Goal: Task Accomplishment & Management: Use online tool/utility

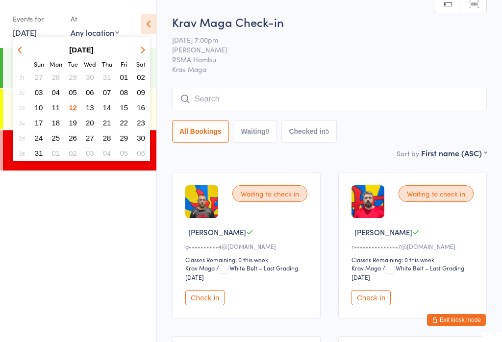
click at [87, 110] on span "13" at bounding box center [90, 107] width 8 height 8
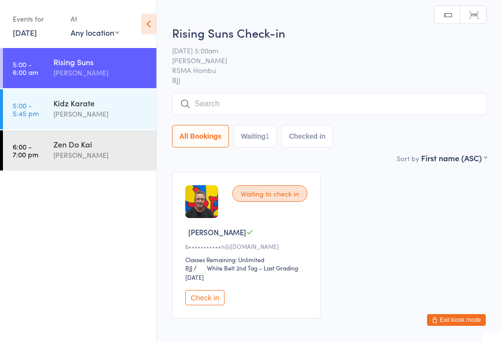
click at [115, 105] on div "Kidz Karate" at bounding box center [100, 103] width 95 height 11
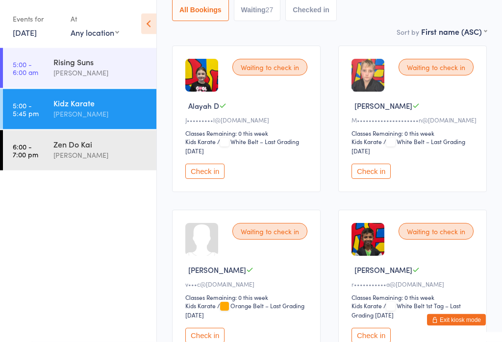
click at [378, 179] on button "Check in" at bounding box center [370, 171] width 39 height 15
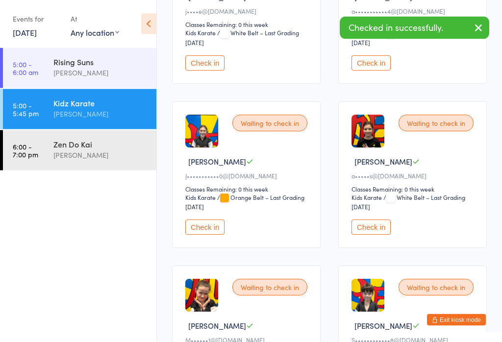
scroll to position [565, 0]
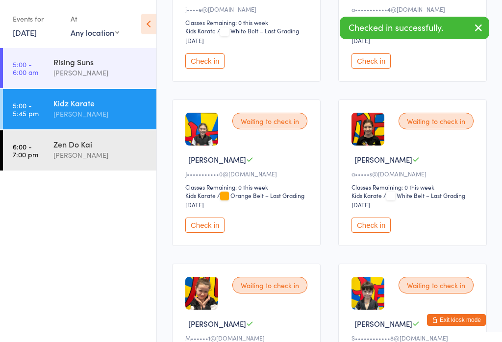
click at [381, 69] on button "Check in" at bounding box center [370, 60] width 39 height 15
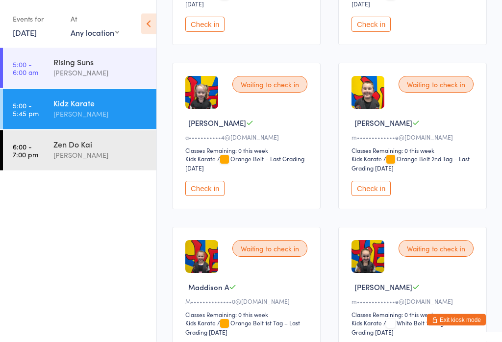
scroll to position [1432, 0]
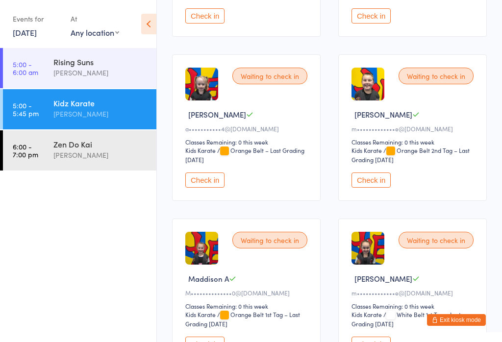
click at [223, 188] on button "Check in" at bounding box center [204, 179] width 39 height 15
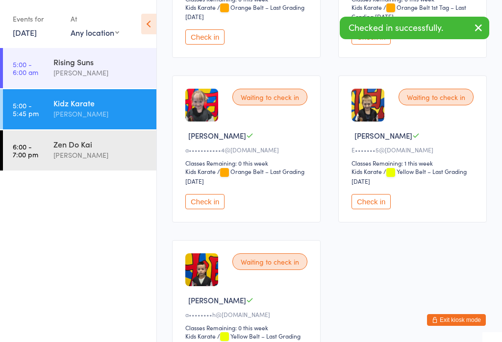
scroll to position [2069, 0]
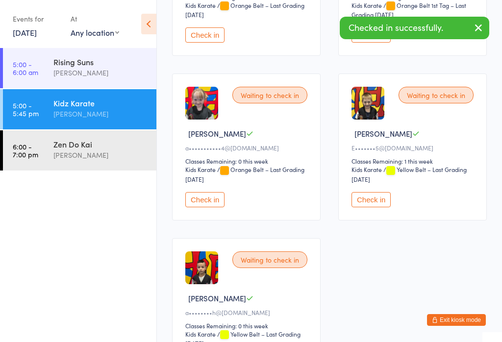
click at [223, 207] on button "Check in" at bounding box center [204, 199] width 39 height 15
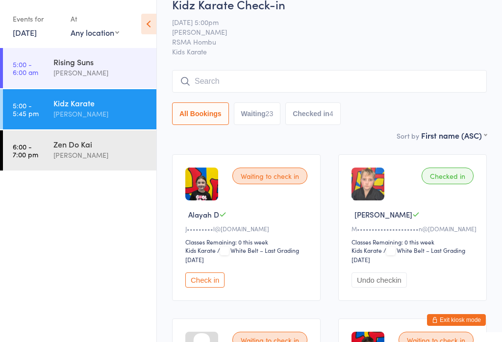
scroll to position [0, 0]
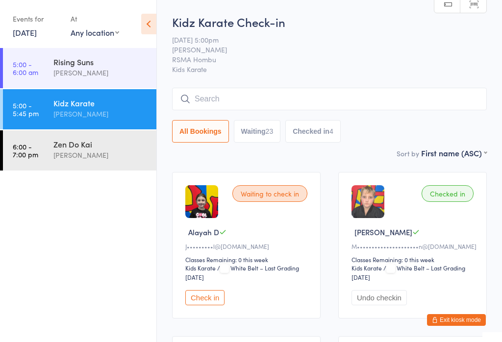
click at [319, 140] on button "Checked in 4" at bounding box center [312, 131] width 55 height 23
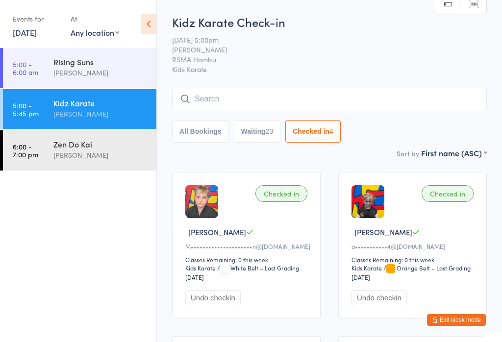
click at [222, 108] on input "search" at bounding box center [329, 99] width 315 height 23
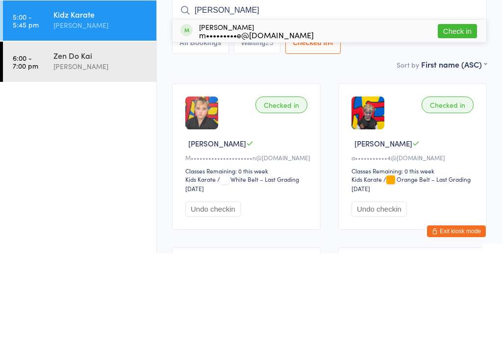
type input "[PERSON_NAME]"
click at [463, 113] on button "Check in" at bounding box center [457, 120] width 39 height 14
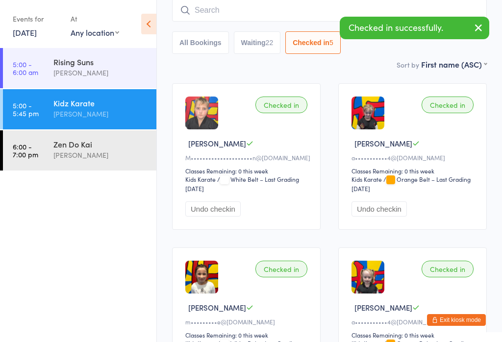
click at [223, 12] on input "search" at bounding box center [329, 10] width 315 height 23
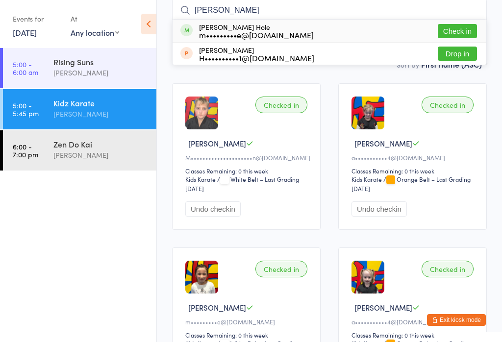
type input "[PERSON_NAME]"
click at [458, 29] on button "Check in" at bounding box center [457, 31] width 39 height 14
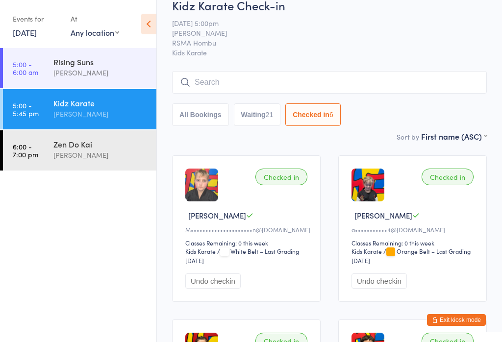
scroll to position [0, 0]
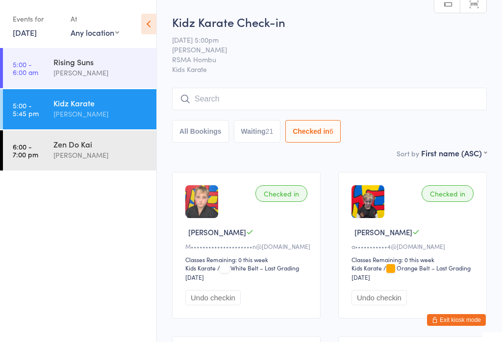
click at [223, 99] on input "search" at bounding box center [329, 99] width 315 height 23
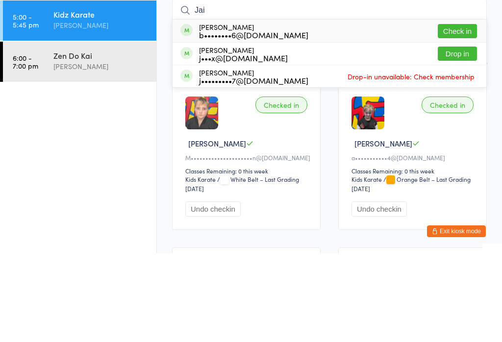
type input "Jai"
click at [456, 113] on button "Check in" at bounding box center [457, 120] width 39 height 14
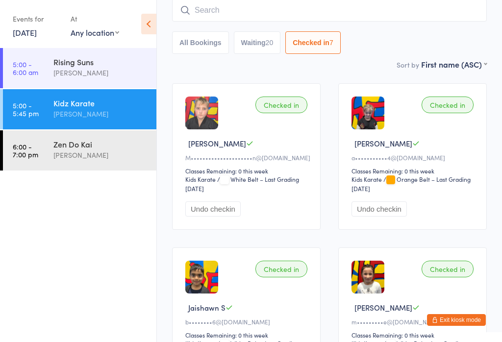
click at [218, 11] on input "search" at bounding box center [329, 10] width 315 height 23
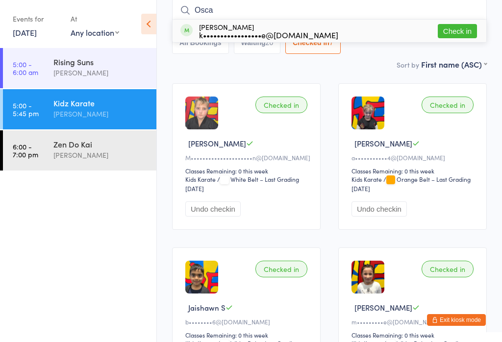
type input "Osca"
click at [455, 31] on button "Check in" at bounding box center [457, 31] width 39 height 14
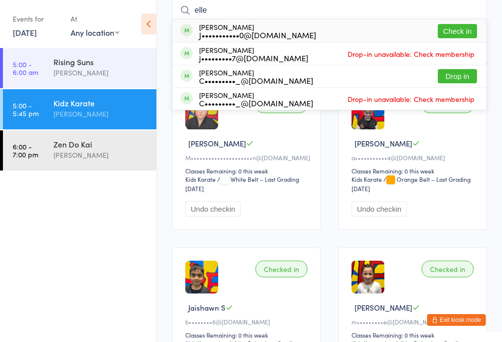
type input "elle"
click at [467, 26] on button "Check in" at bounding box center [457, 31] width 39 height 14
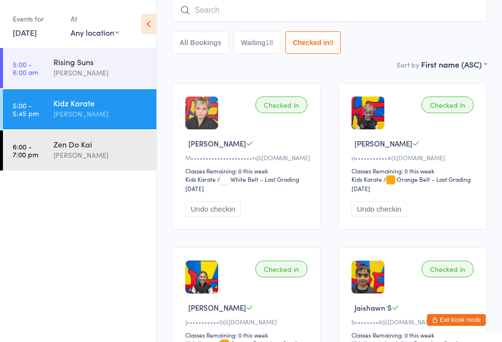
click at [257, 34] on button "Waiting 18" at bounding box center [257, 42] width 47 height 23
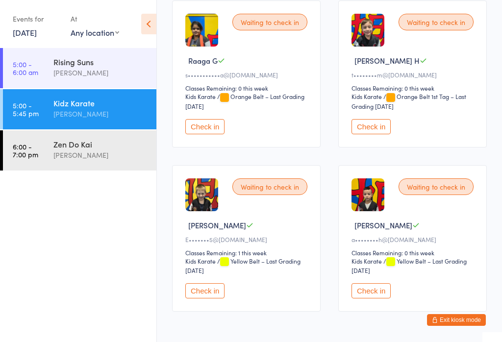
scroll to position [1400, 0]
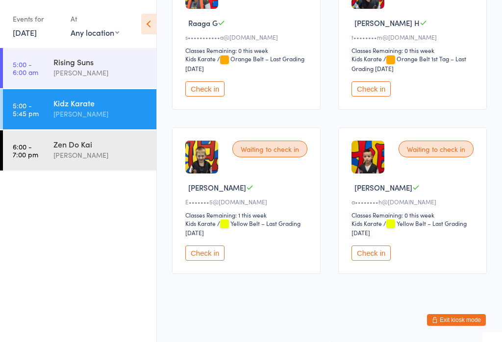
click at [373, 261] on button "Check in" at bounding box center [370, 252] width 39 height 15
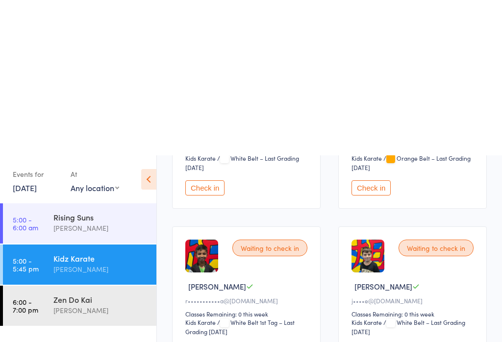
scroll to position [0, 0]
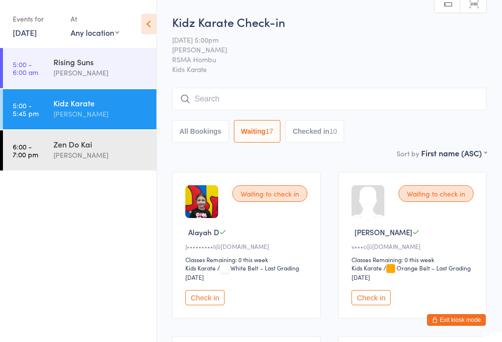
click at [221, 92] on input "search" at bounding box center [329, 99] width 315 height 23
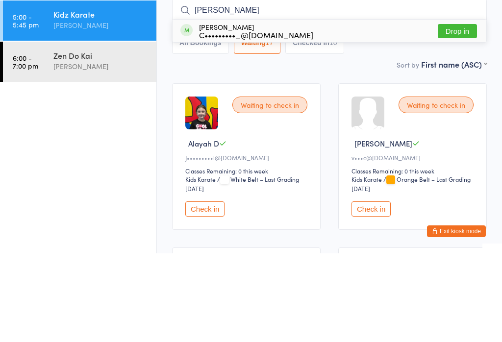
type input "[PERSON_NAME]"
click at [457, 113] on button "Drop in" at bounding box center [457, 120] width 39 height 14
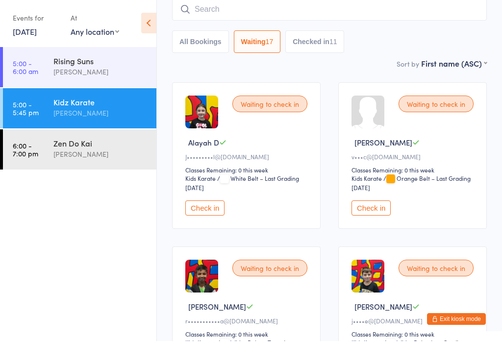
scroll to position [89, 0]
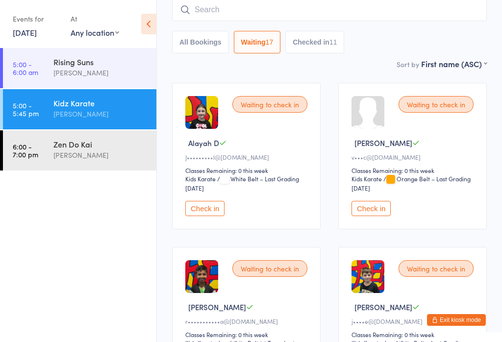
click at [210, 18] on input "search" at bounding box center [329, 10] width 315 height 23
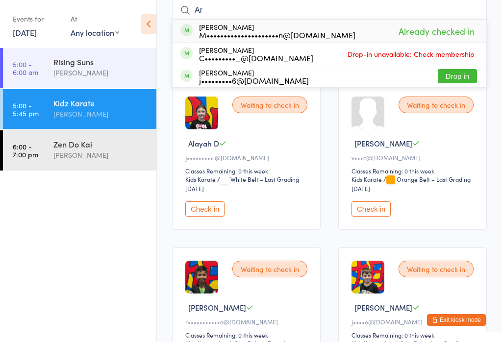
type input "A"
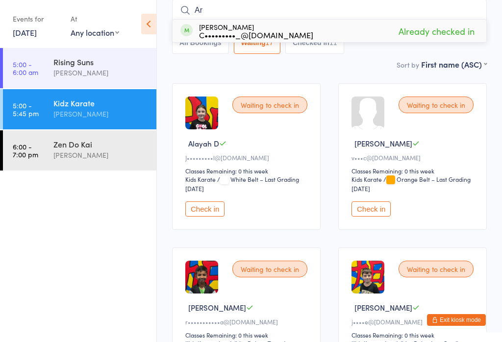
type input "A"
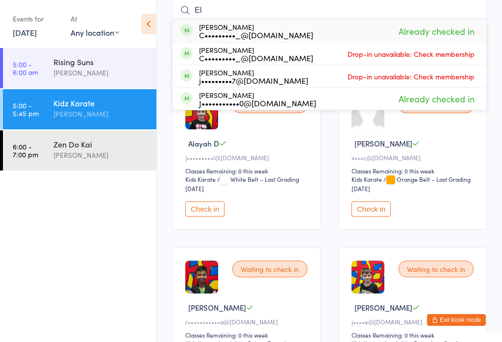
type input "E"
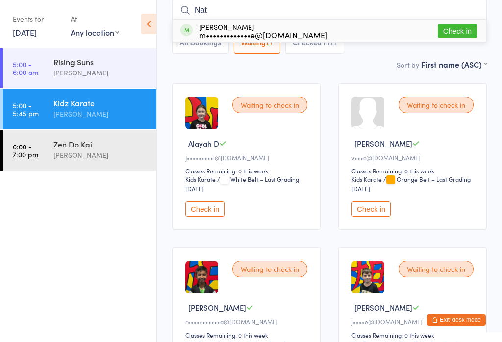
type input "Nat"
click at [456, 28] on button "Check in" at bounding box center [457, 31] width 39 height 14
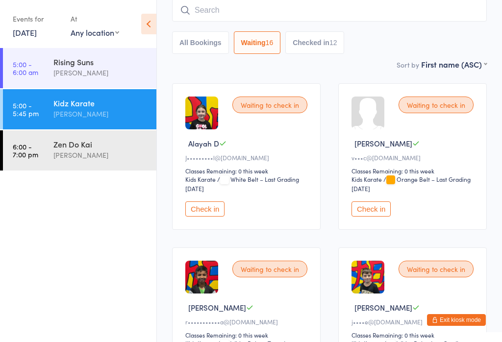
click at [199, 48] on button "All Bookings" at bounding box center [200, 42] width 57 height 23
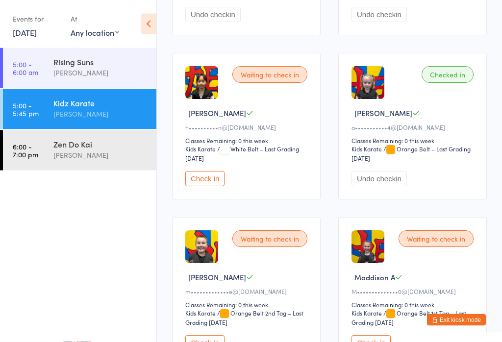
scroll to position [1505, 0]
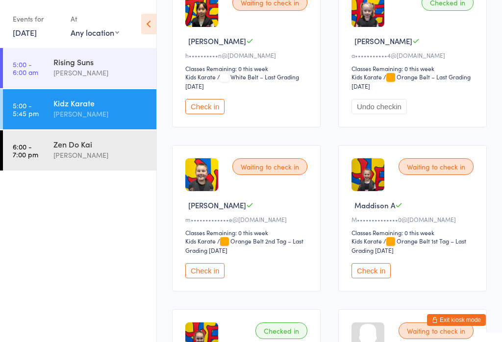
click at [212, 278] on button "Check in" at bounding box center [204, 270] width 39 height 15
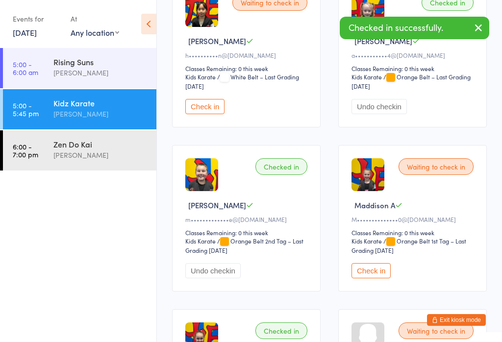
click at [375, 278] on button "Check in" at bounding box center [370, 270] width 39 height 15
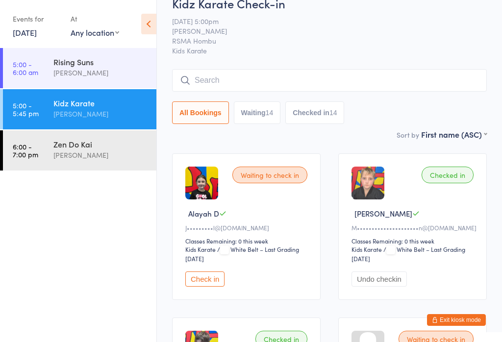
scroll to position [0, 0]
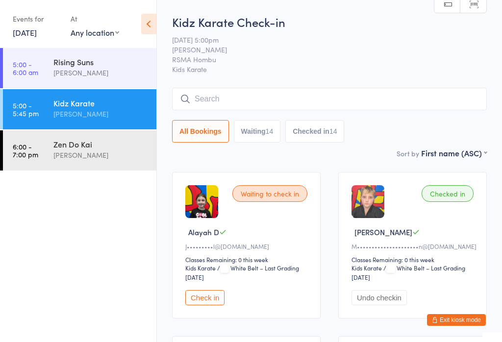
click at [263, 135] on button "Waiting 14" at bounding box center [257, 131] width 47 height 23
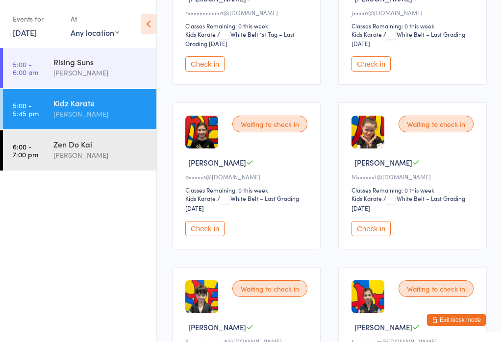
scroll to position [399, 0]
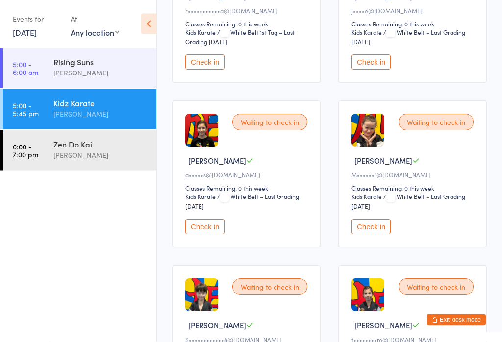
click at [376, 235] on button "Check in" at bounding box center [370, 227] width 39 height 15
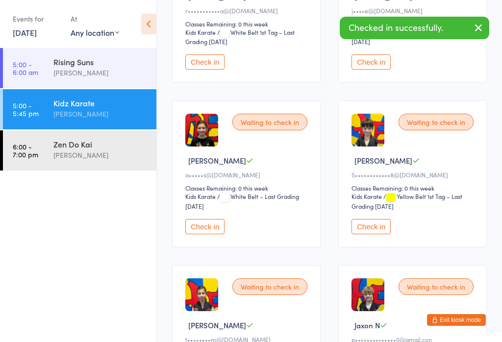
click at [202, 234] on button "Check in" at bounding box center [204, 226] width 39 height 15
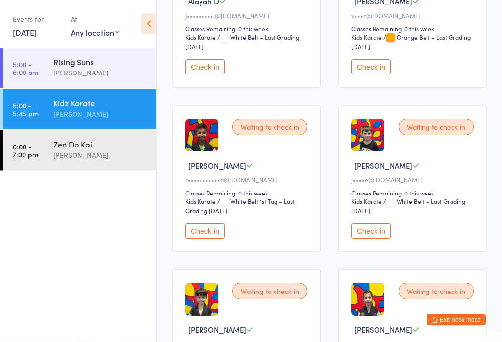
scroll to position [231, 0]
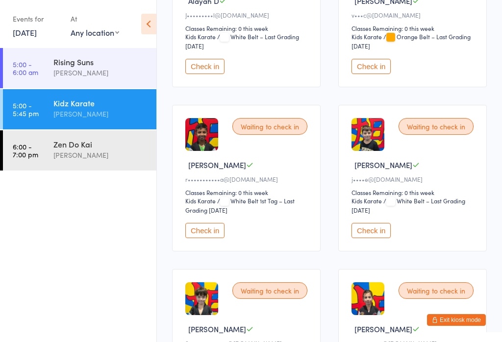
click at [371, 238] on button "Check in" at bounding box center [370, 230] width 39 height 15
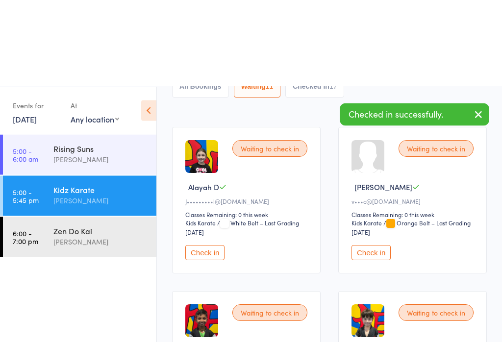
scroll to position [0, 0]
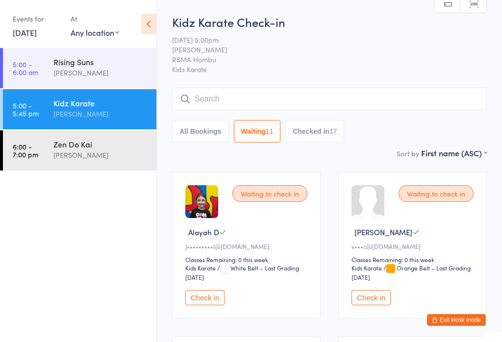
click at [220, 98] on input "search" at bounding box center [329, 99] width 315 height 23
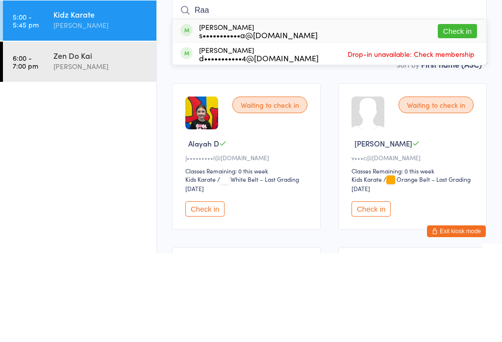
type input "Raa"
click at [453, 113] on button "Check in" at bounding box center [457, 120] width 39 height 14
